Goal: Find specific page/section: Find specific page/section

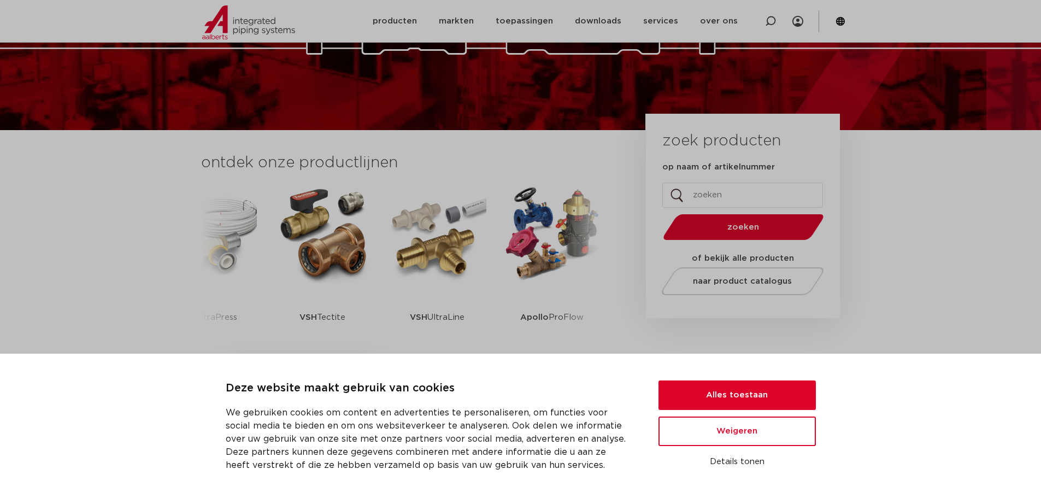
scroll to position [182, 0]
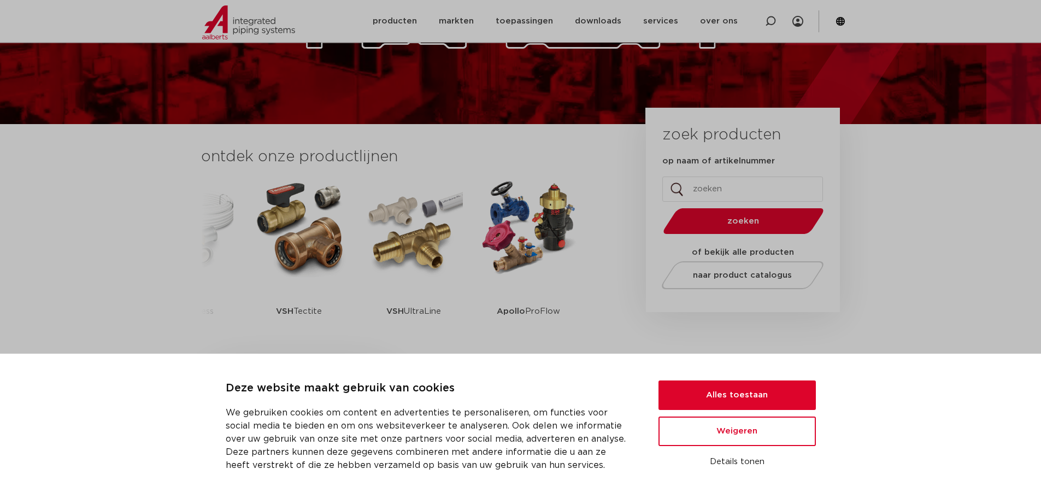
click at [766, 225] on span "zoeken" at bounding box center [743, 221] width 104 height 8
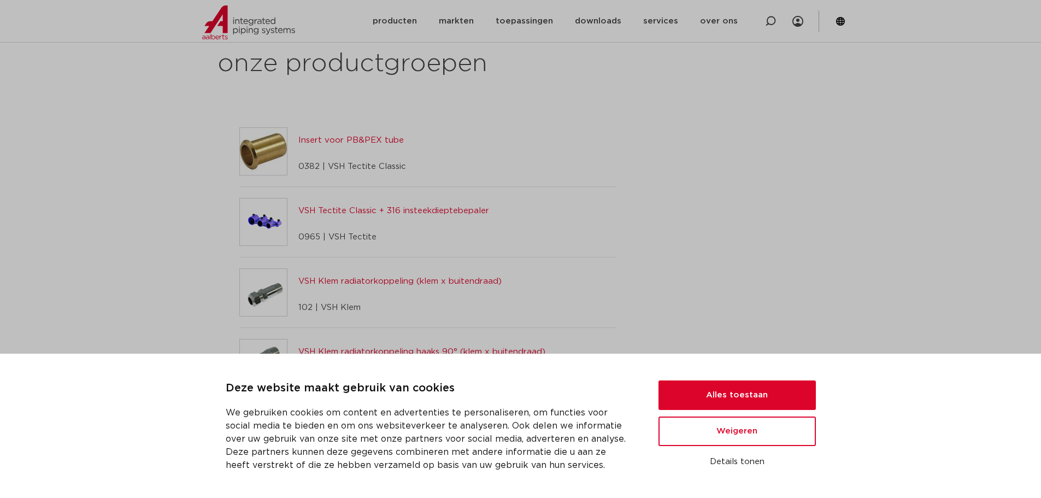
scroll to position [364, 0]
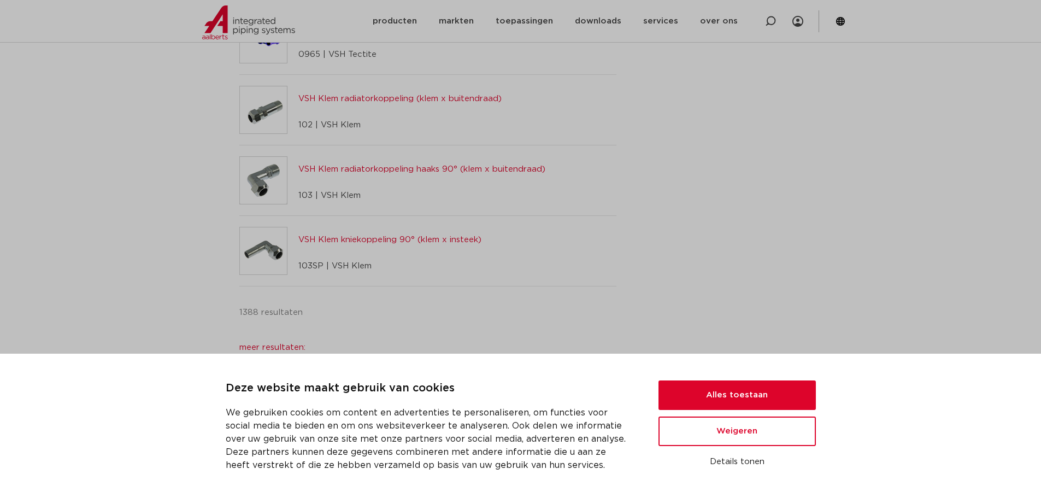
click at [116, 156] on body "Deze website maakt gebruik van cookies We gebruiken cookies om content en adver…" at bounding box center [520, 467] width 1041 height 1662
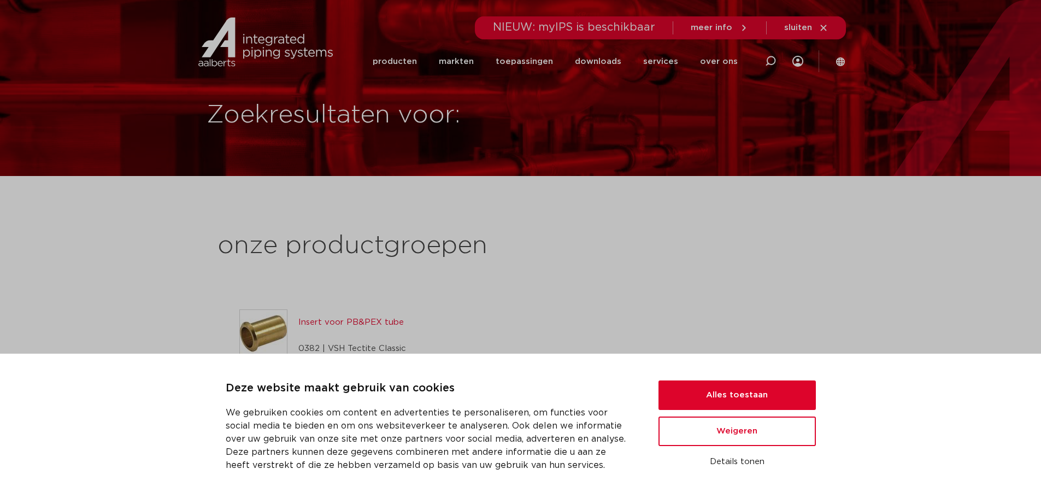
click at [843, 59] on icon at bounding box center [840, 62] width 10 height 10
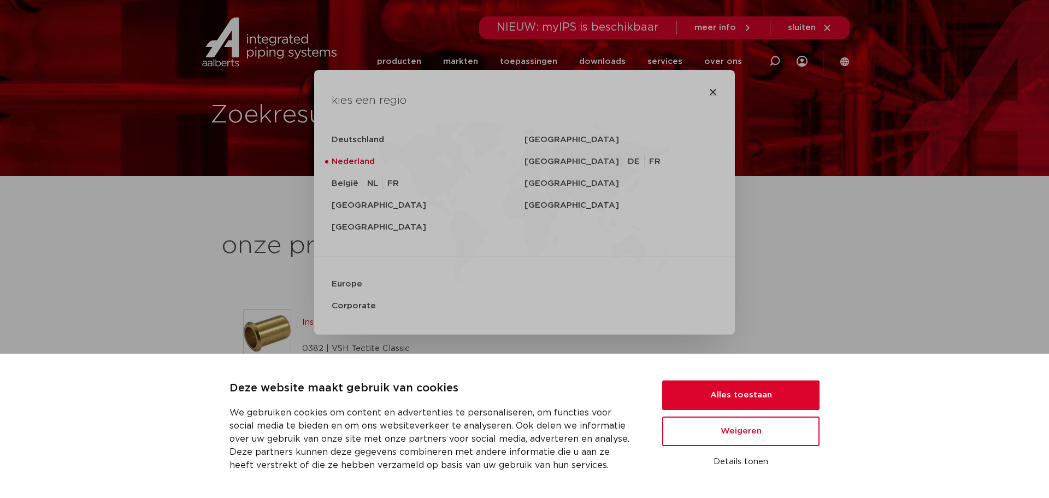
click at [709, 93] on icon "Close" at bounding box center [713, 91] width 9 height 9
